Goal: Navigation & Orientation: Find specific page/section

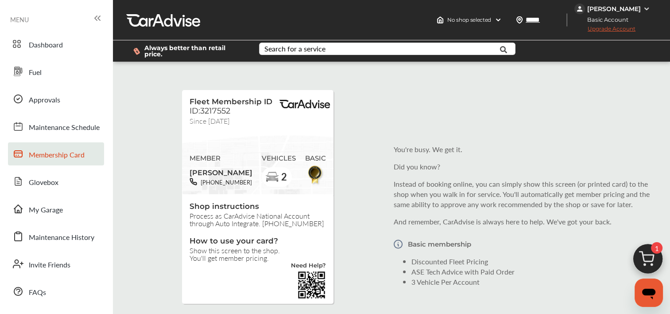
click at [646, 8] on img at bounding box center [646, 8] width 7 height 7
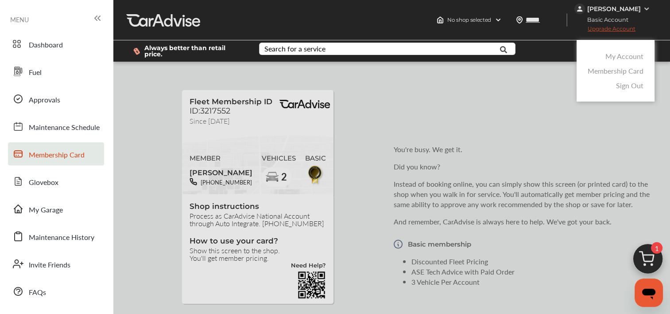
click at [631, 51] on link "My Account" at bounding box center [624, 56] width 38 height 10
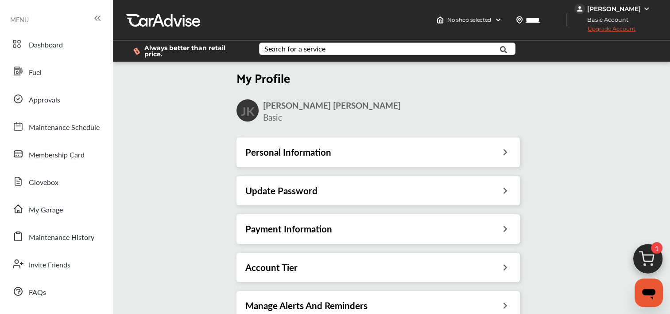
click at [507, 147] on icon at bounding box center [505, 150] width 8 height 9
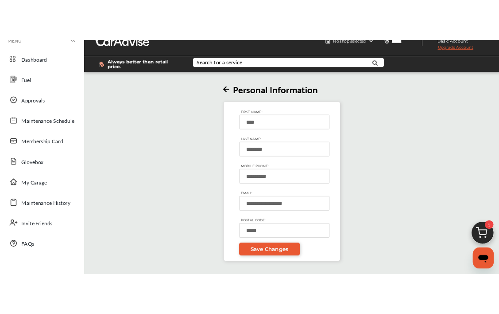
scroll to position [15, 0]
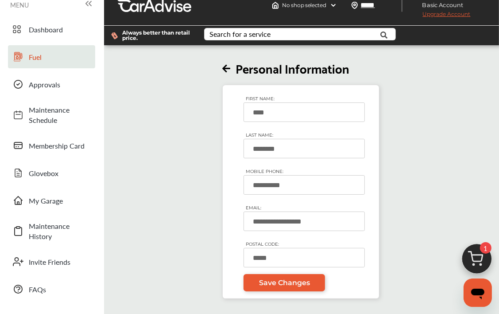
click at [34, 58] on span "Fuel" at bounding box center [60, 57] width 62 height 10
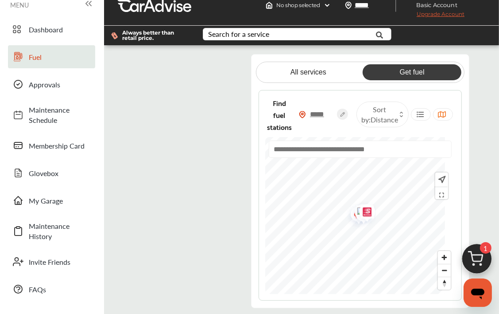
click at [229, 134] on flutter-view at bounding box center [191, 180] width 114 height 253
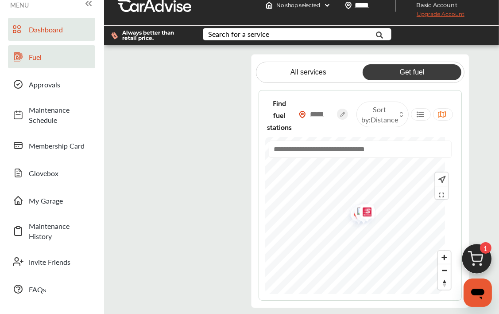
click at [52, 32] on span "Dashboard" at bounding box center [60, 29] width 62 height 10
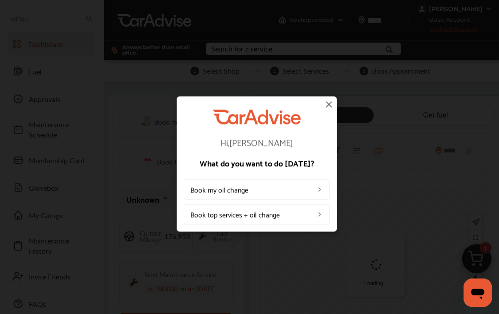
click at [124, 110] on div "Hi, [PERSON_NAME] What do you want to do [DATE]? Book my oil change Book top se…" at bounding box center [256, 164] width 513 height 328
